Goal: Information Seeking & Learning: Learn about a topic

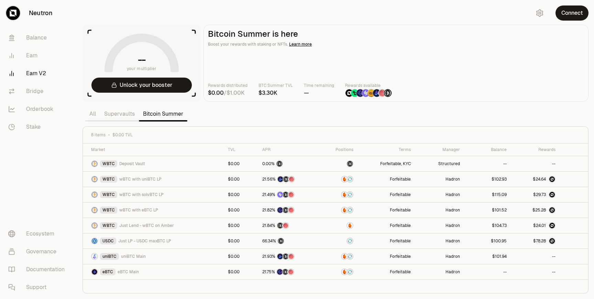
click at [125, 114] on link "Supervaults" at bounding box center [119, 114] width 39 height 14
